Goal: Information Seeking & Learning: Understand process/instructions

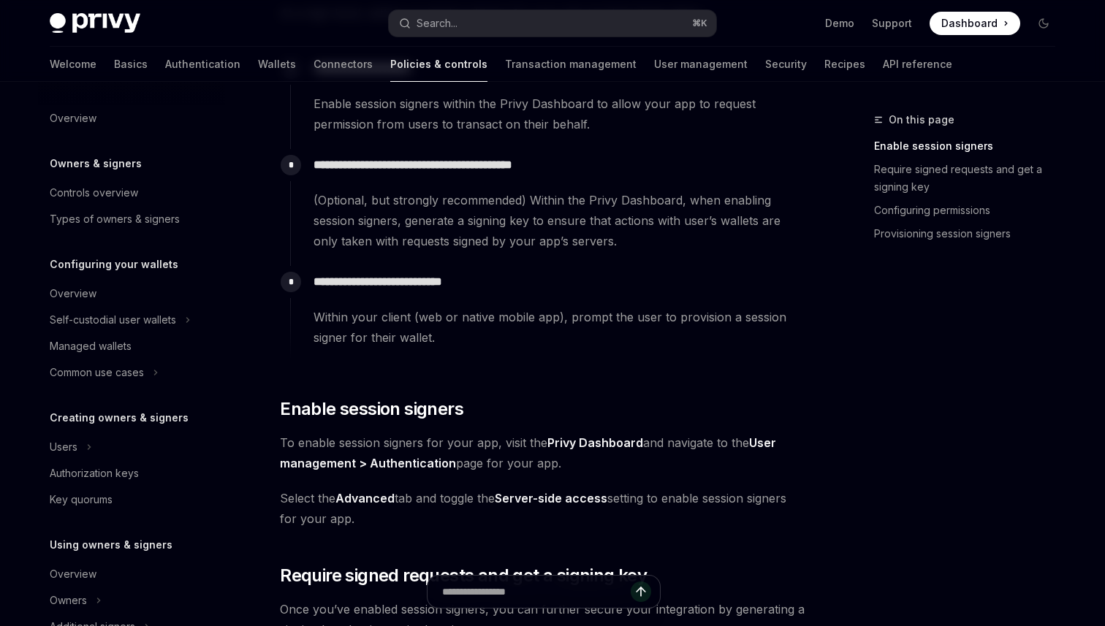
scroll to position [342, 0]
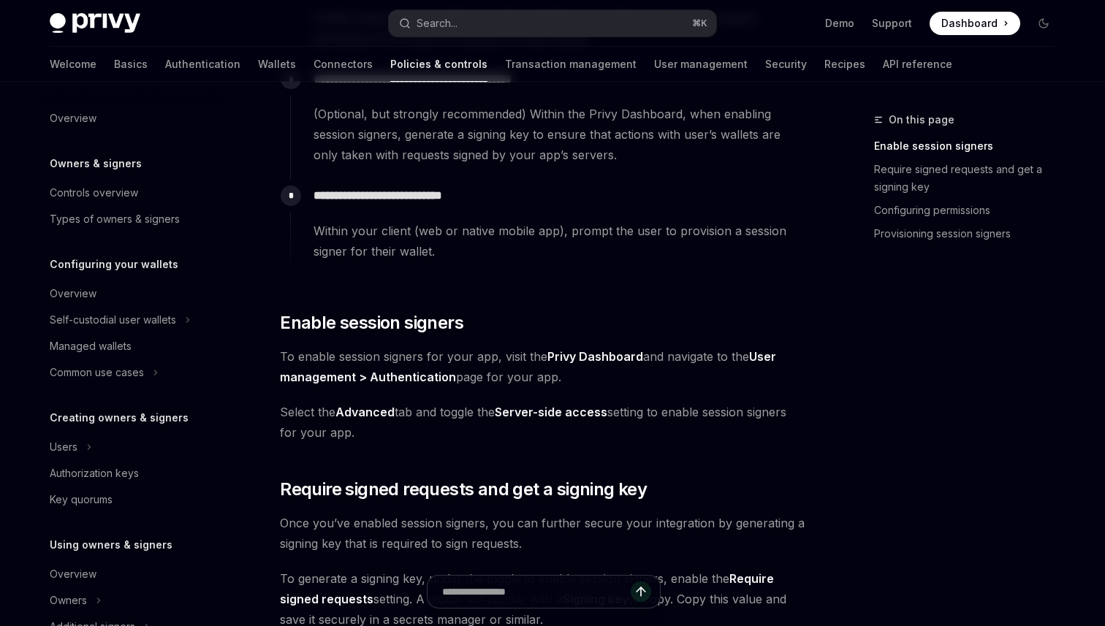
click at [538, 264] on div "**********" at bounding box center [548, 228] width 517 height 96
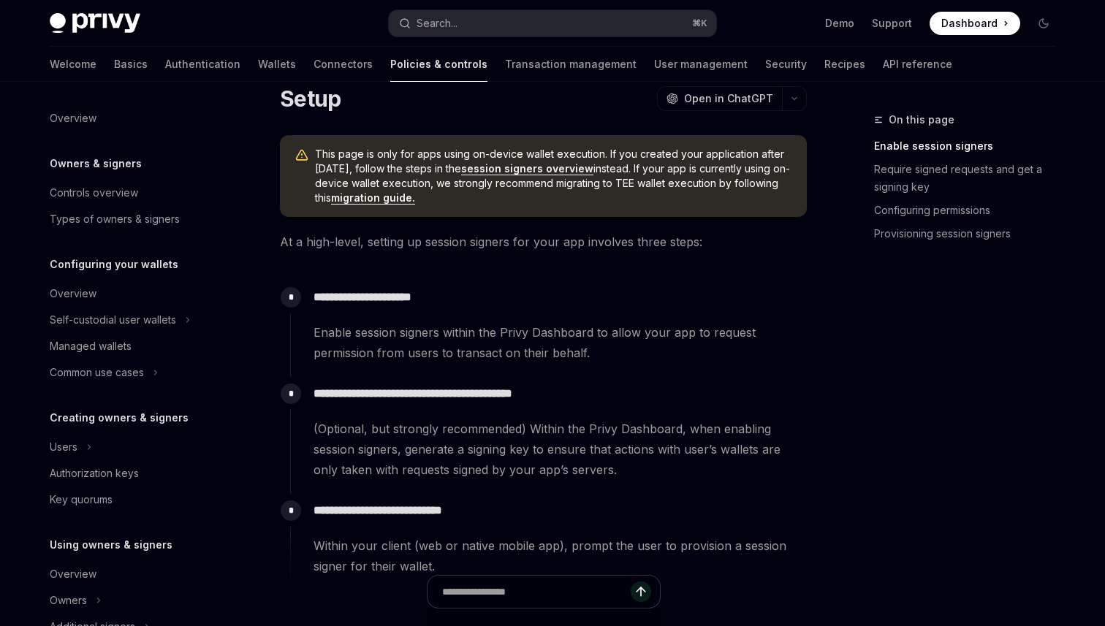
scroll to position [0, 0]
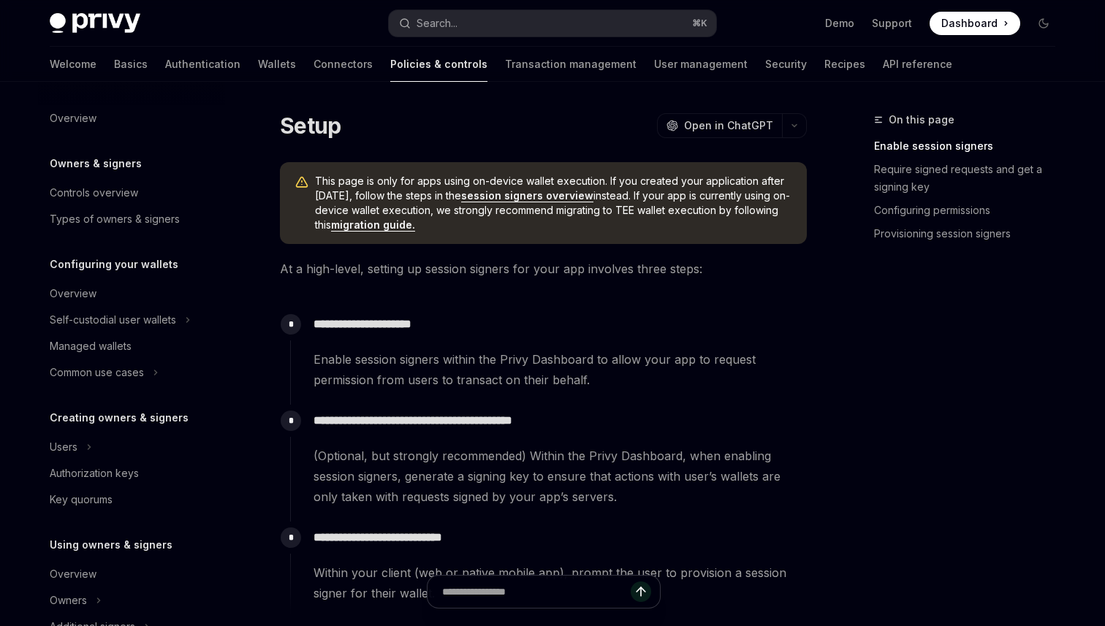
click at [563, 197] on link "session signers overview" at bounding box center [527, 195] width 132 height 13
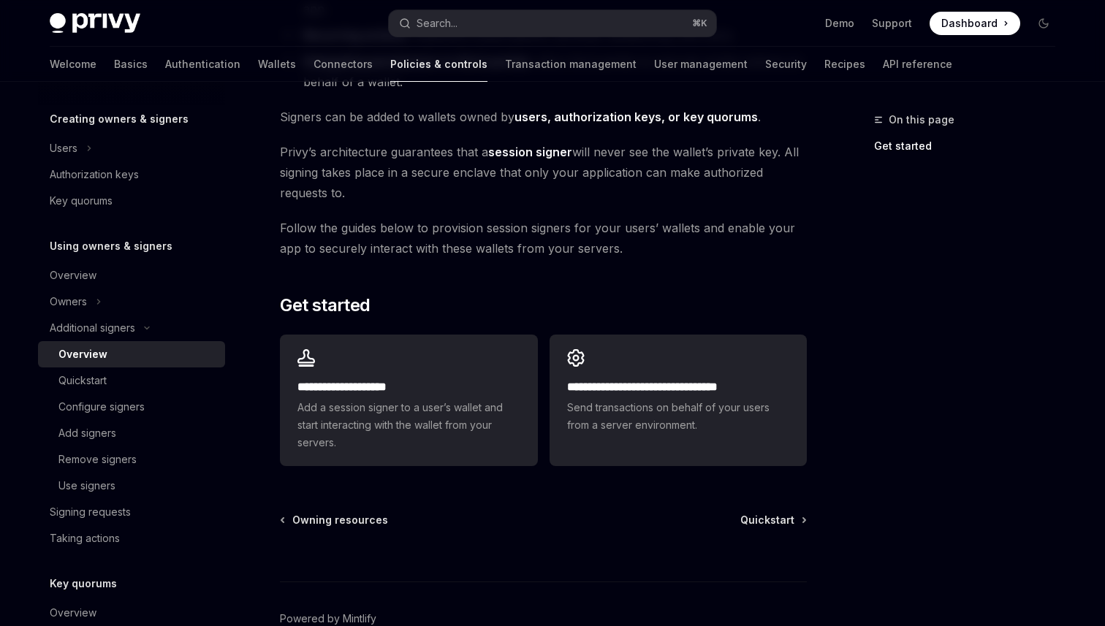
scroll to position [342, 0]
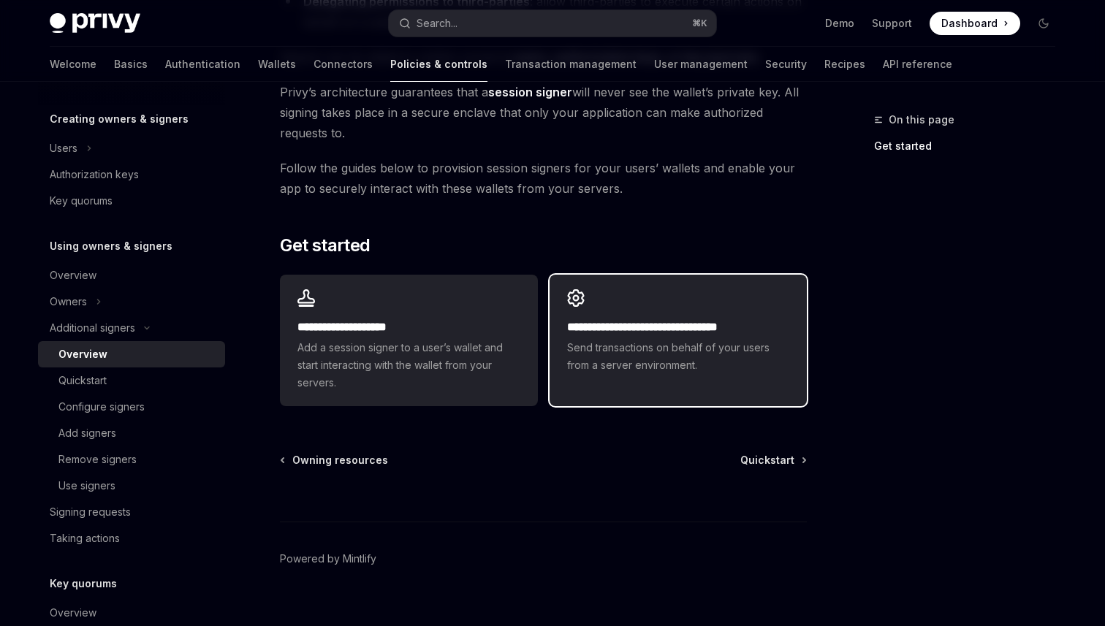
click at [692, 375] on div "**********" at bounding box center [677, 332] width 257 height 114
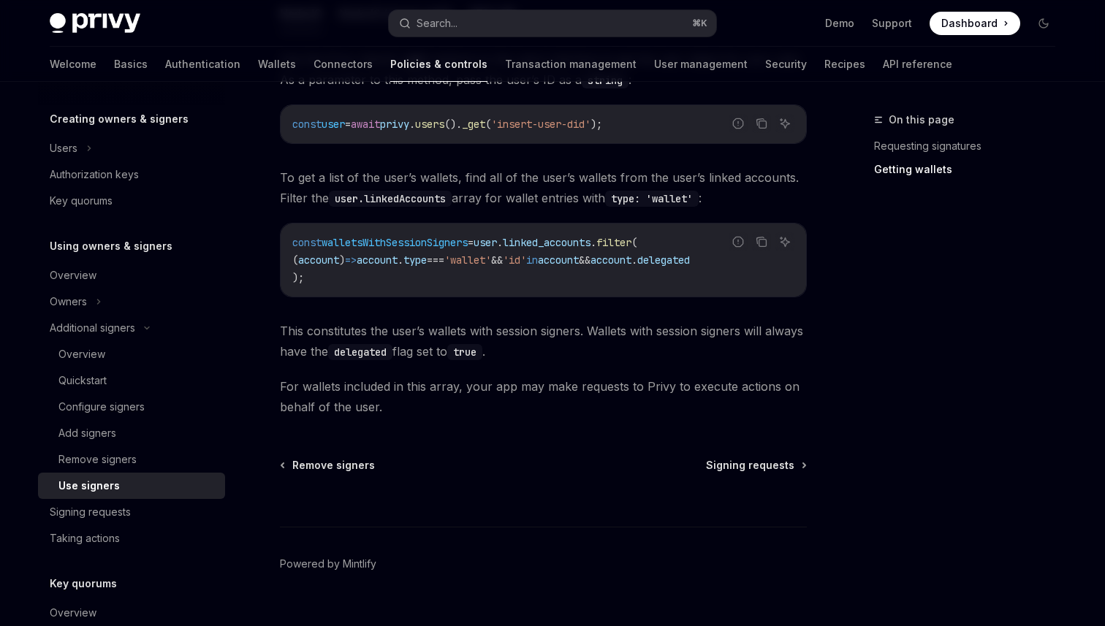
scroll to position [691, 0]
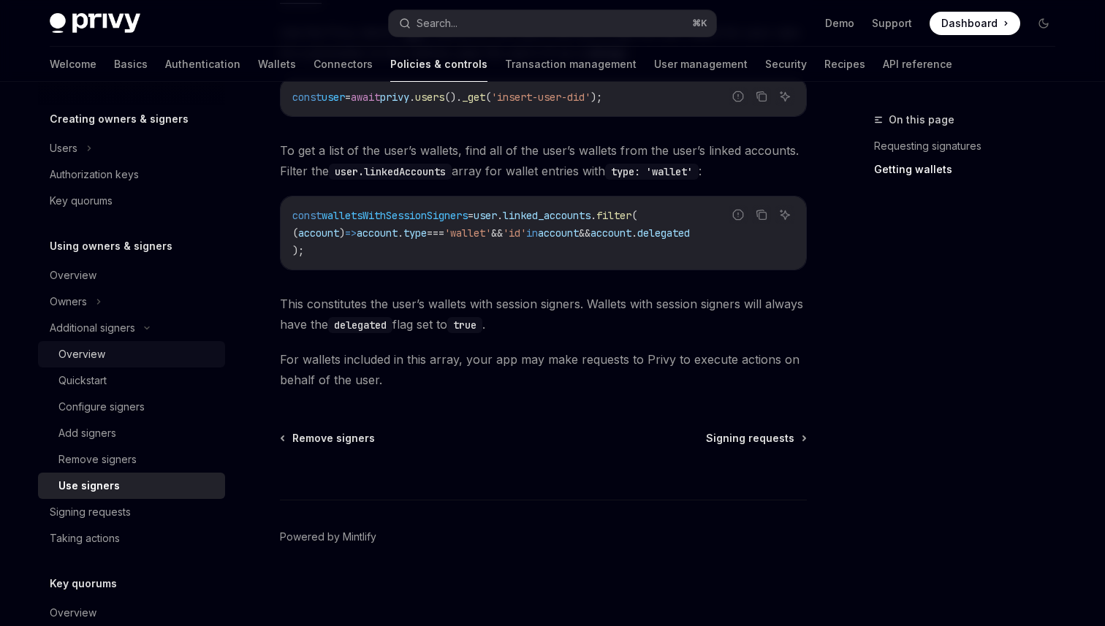
click at [144, 353] on div "Overview" at bounding box center [137, 355] width 158 height 18
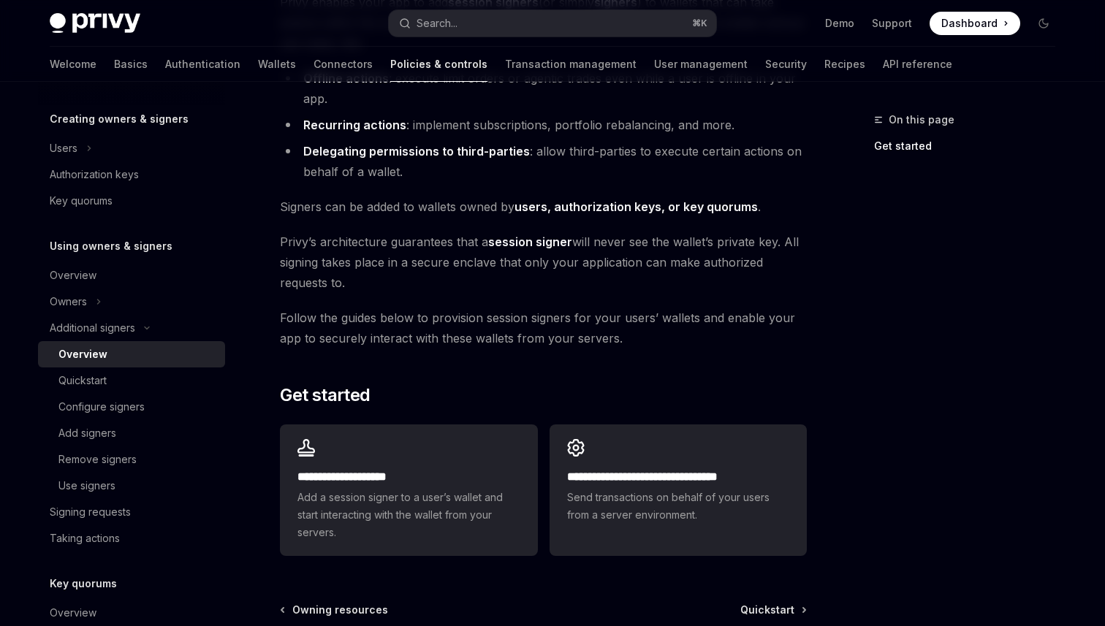
scroll to position [281, 0]
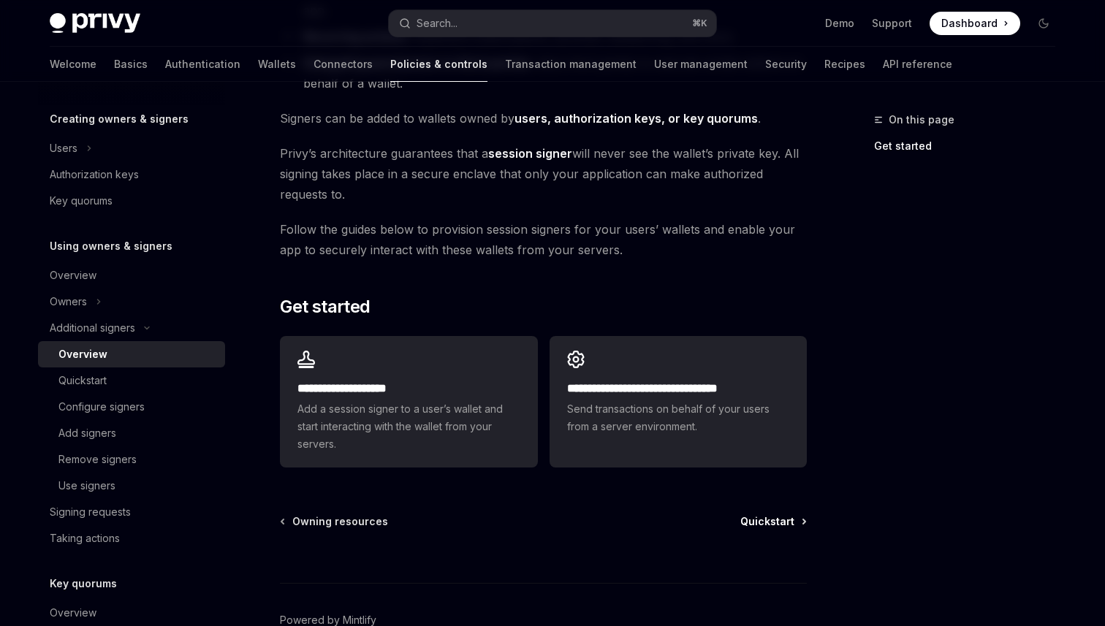
click at [774, 515] on span "Quickstart" at bounding box center [767, 521] width 54 height 15
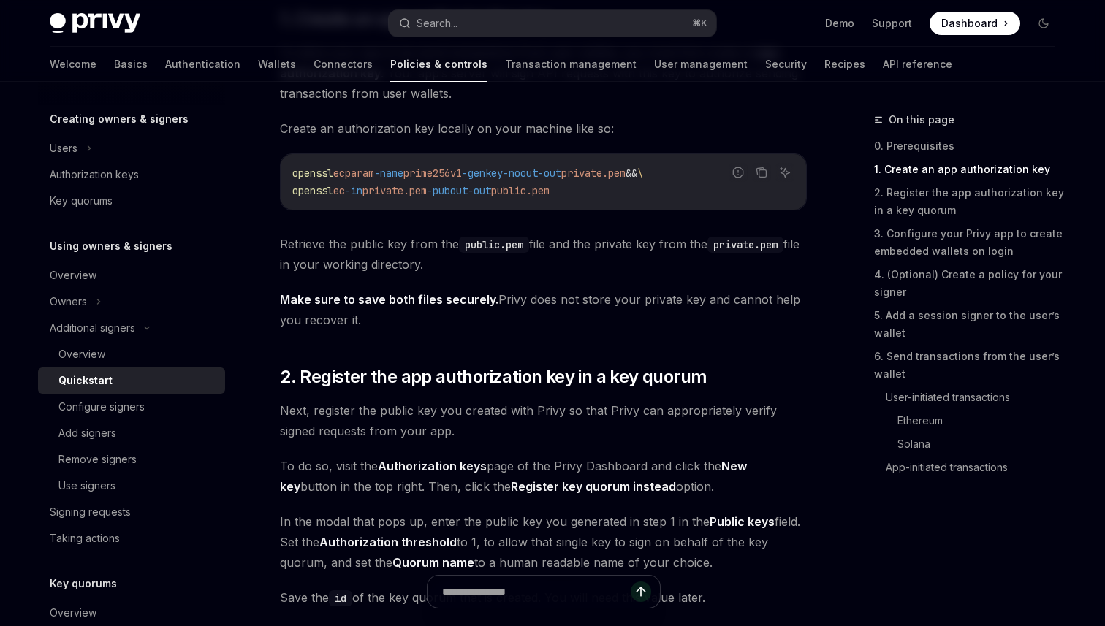
scroll to position [738, 0]
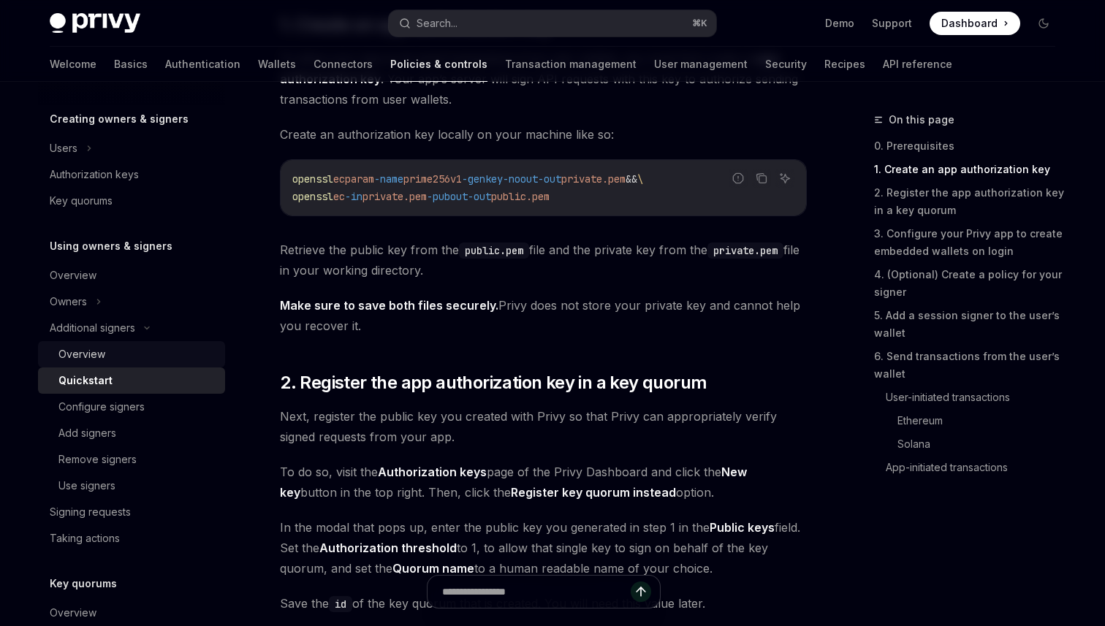
click at [123, 353] on div "Overview" at bounding box center [137, 355] width 158 height 18
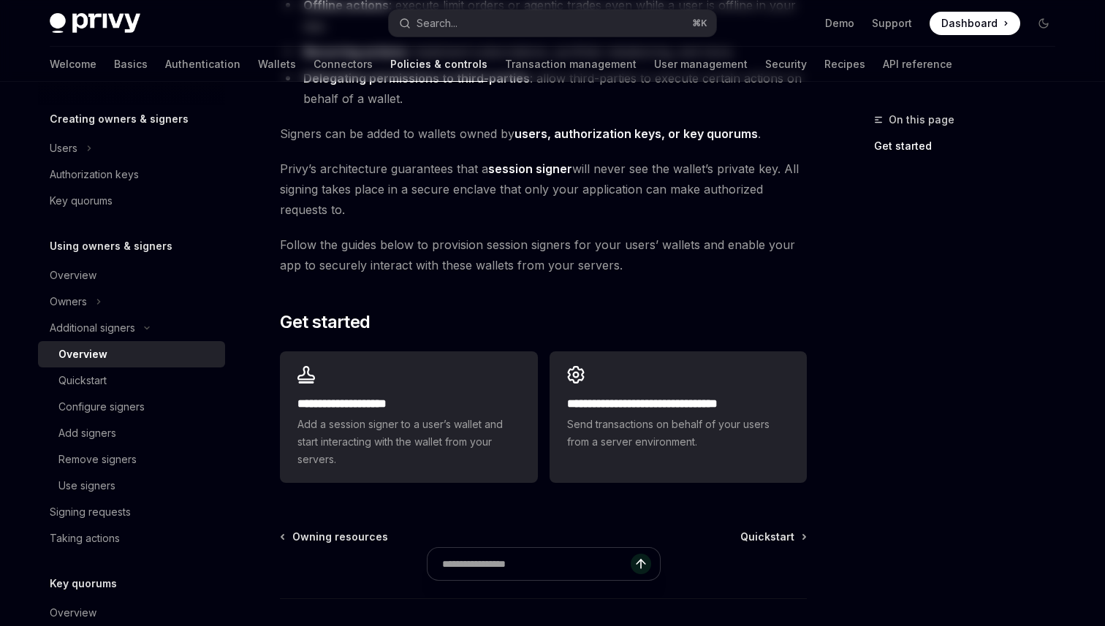
scroll to position [364, 0]
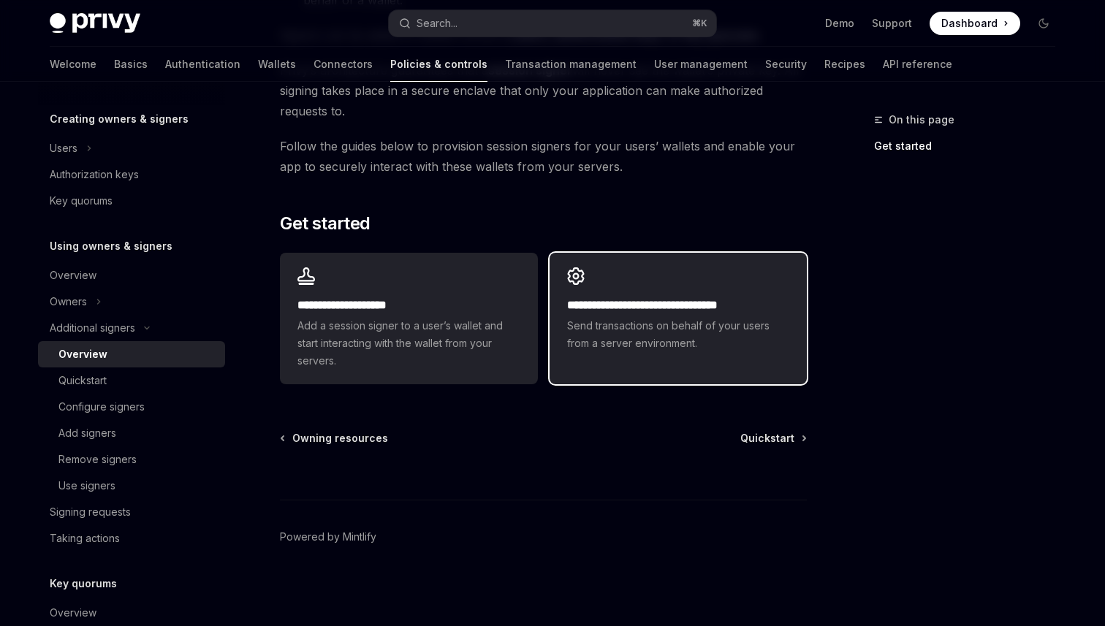
click at [638, 324] on span "Send transactions on behalf of your users from a server environment." at bounding box center [678, 334] width 222 height 35
type textarea "*"
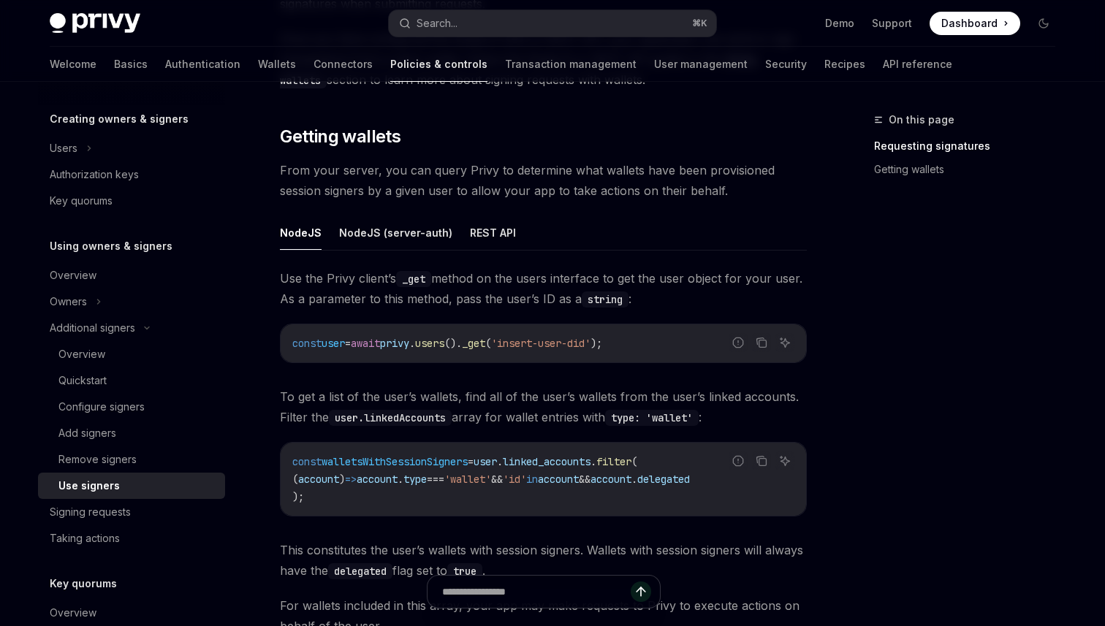
scroll to position [427, 0]
